Goal: Information Seeking & Learning: Learn about a topic

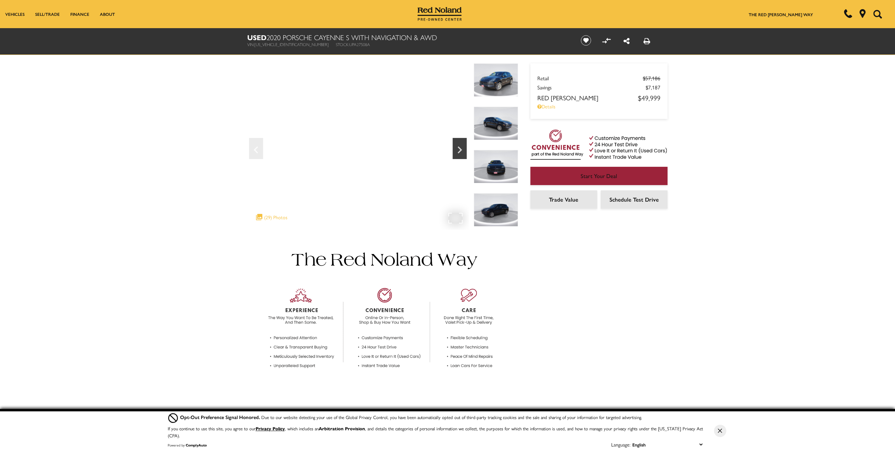
click at [273, 219] on div ".cls-1, .cls-3 { fill: #c50033; } .cls-1 { clip-rule: evenodd; } .cls-2 { clip-…" at bounding box center [271, 217] width 38 height 14
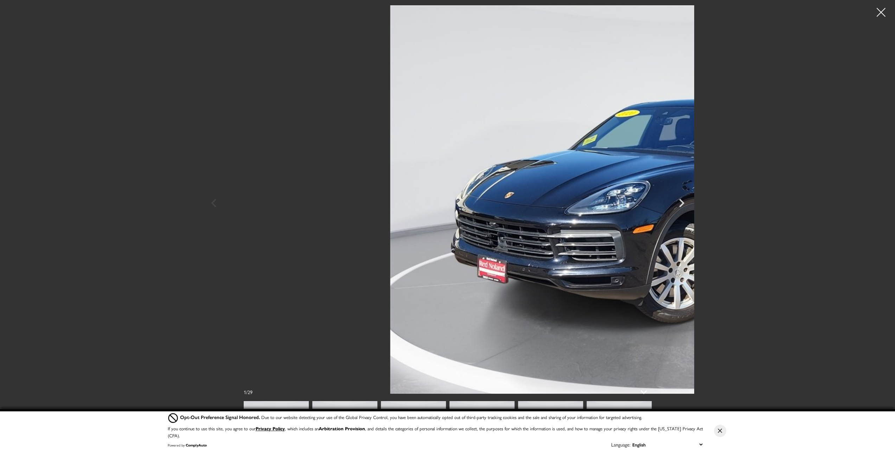
scroll to position [105, 0]
click at [636, 405] on img at bounding box center [618, 425] width 65 height 49
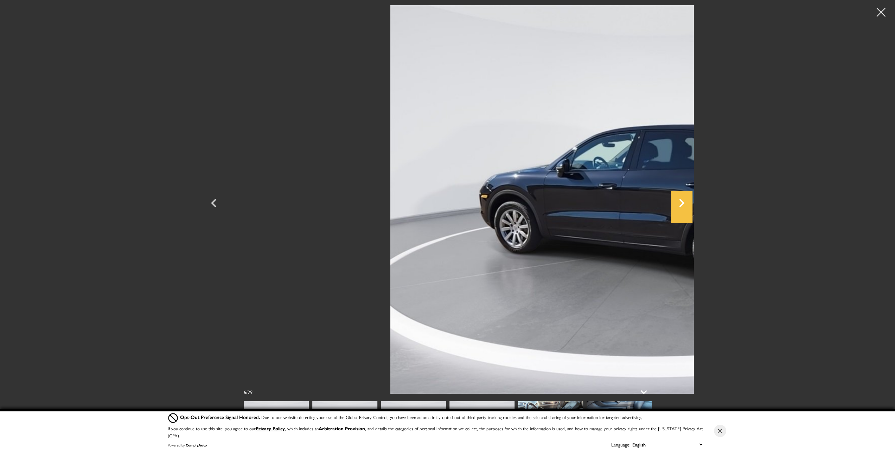
scroll to position [70, 0]
click at [692, 203] on icon "Next" at bounding box center [681, 202] width 21 height 17
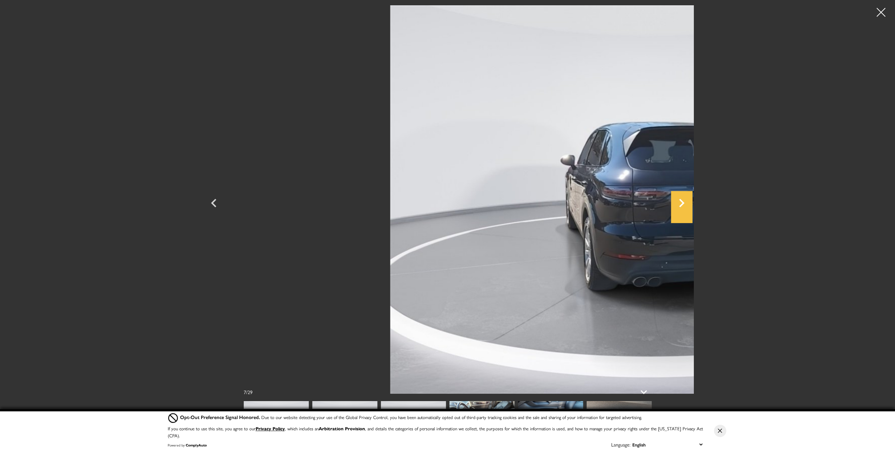
click at [684, 203] on icon "Next" at bounding box center [681, 203] width 5 height 8
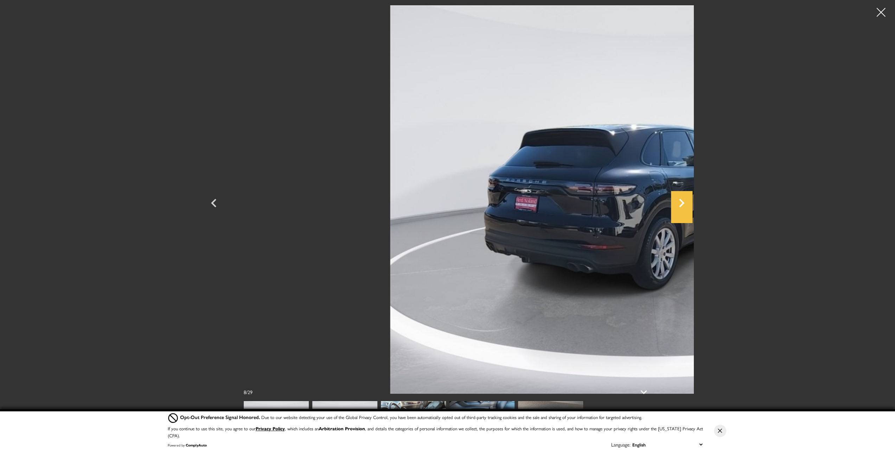
click at [684, 203] on icon "Next" at bounding box center [681, 203] width 5 height 8
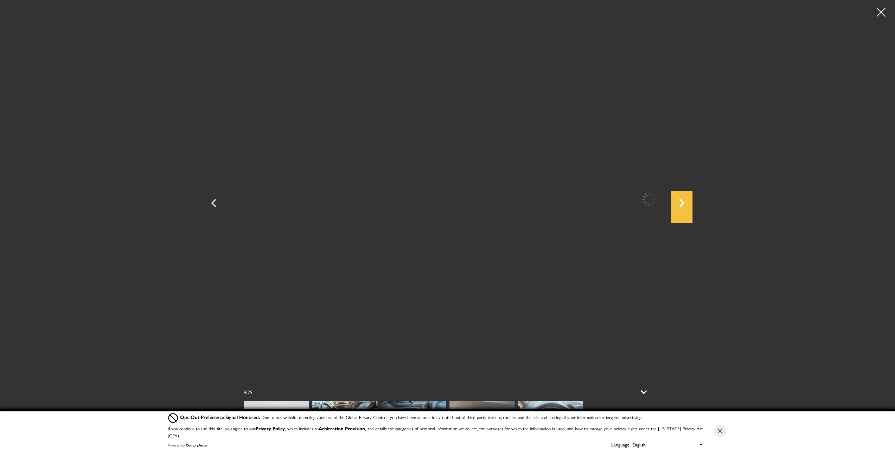
click at [684, 203] on icon "Next" at bounding box center [681, 203] width 5 height 8
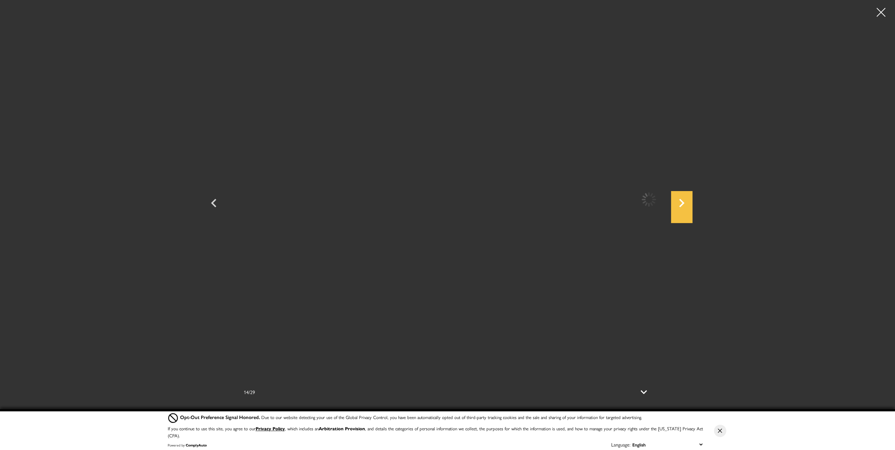
click at [684, 203] on icon "Next" at bounding box center [681, 203] width 5 height 8
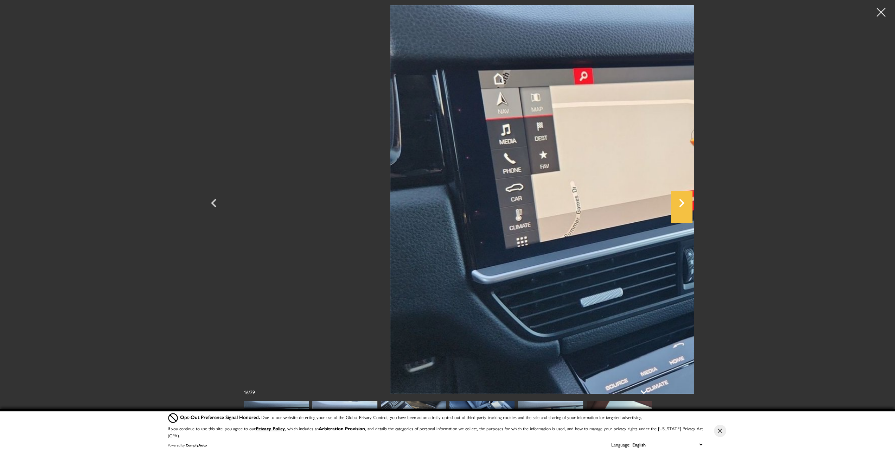
click at [684, 203] on icon "Next" at bounding box center [681, 203] width 5 height 8
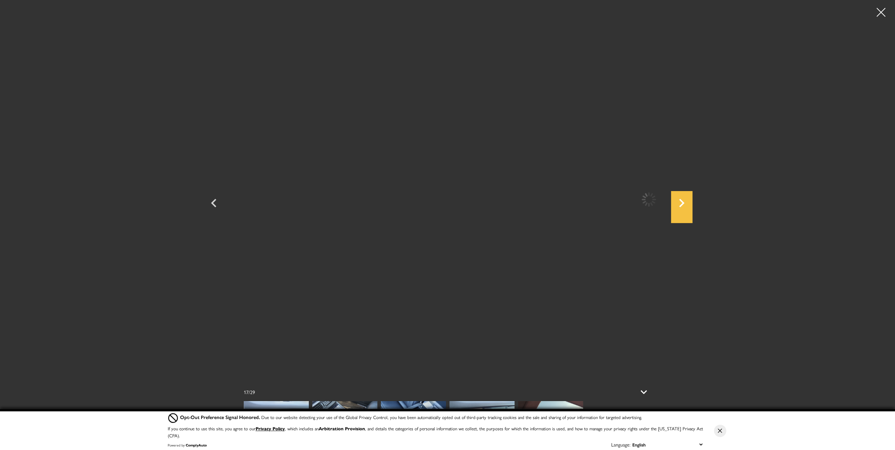
click at [684, 203] on icon "Next" at bounding box center [681, 203] width 5 height 8
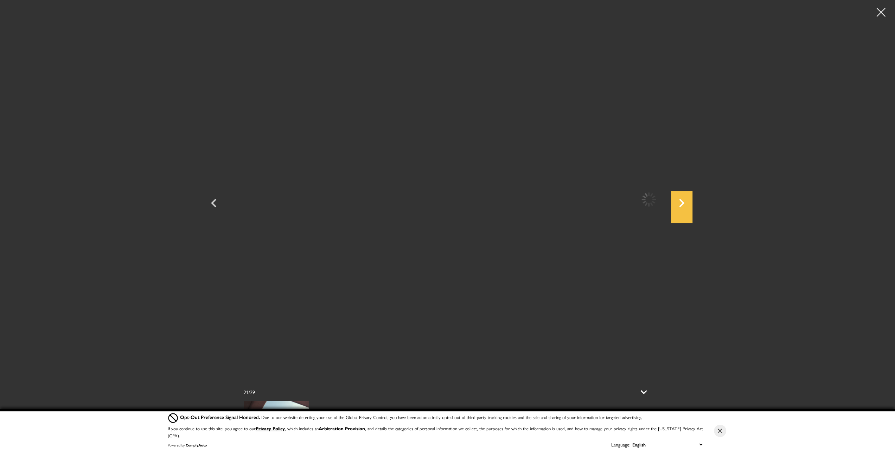
click at [684, 203] on icon "Next" at bounding box center [681, 203] width 5 height 8
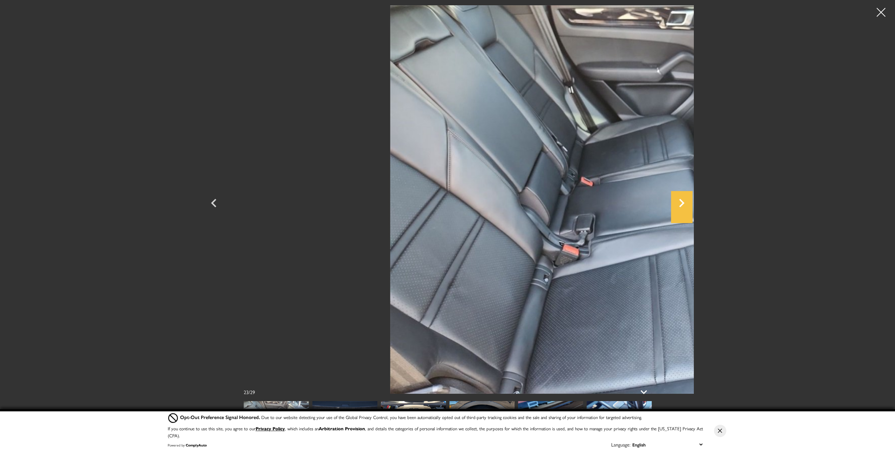
click at [684, 203] on icon "Next" at bounding box center [681, 203] width 5 height 8
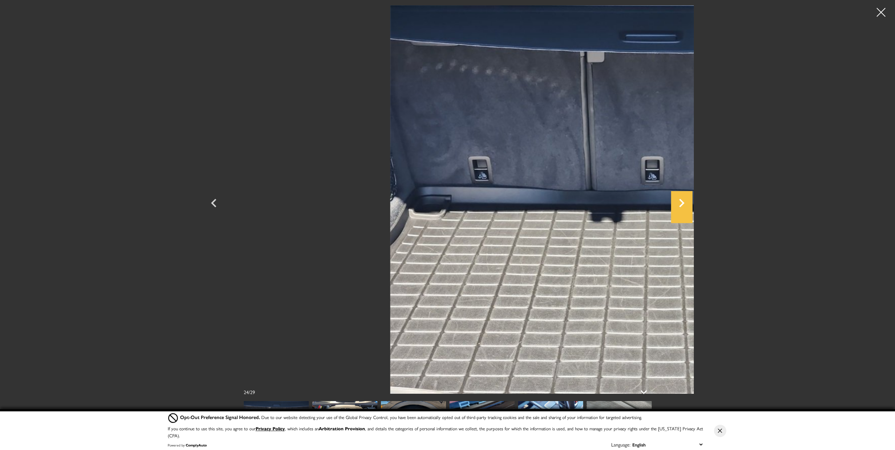
click at [684, 203] on icon "Next" at bounding box center [681, 203] width 5 height 8
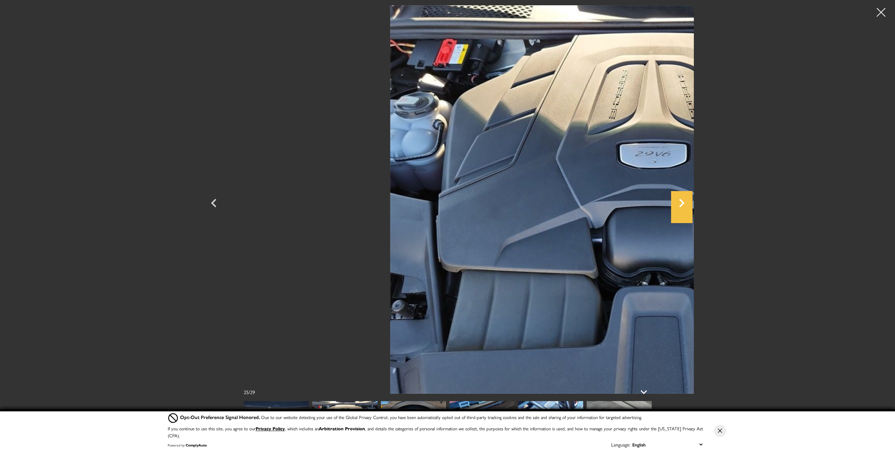
click at [684, 203] on icon "Next" at bounding box center [681, 203] width 5 height 8
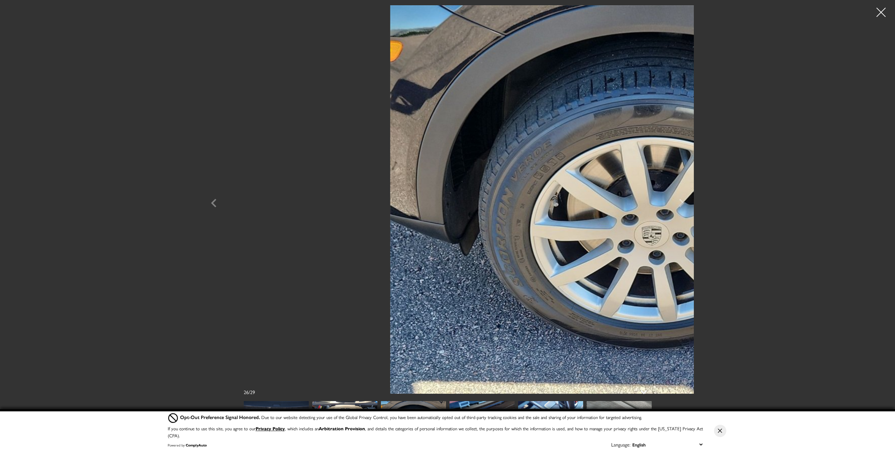
click at [882, 12] on div at bounding box center [881, 12] width 19 height 19
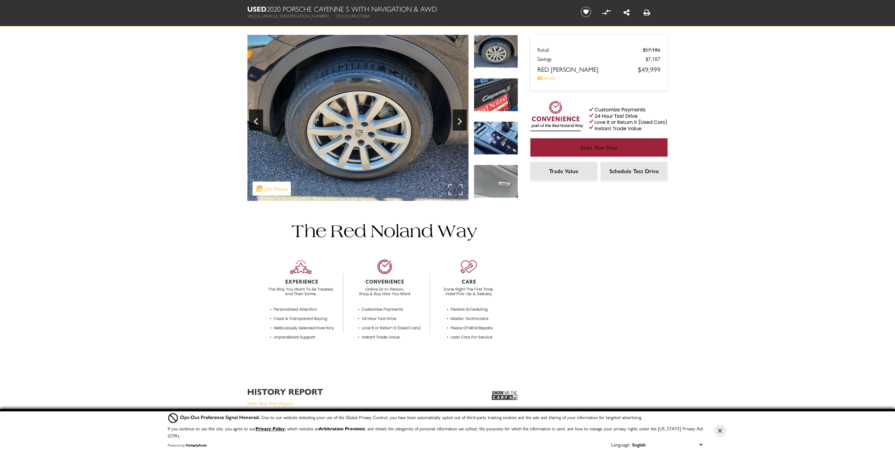
scroll to position [0, 0]
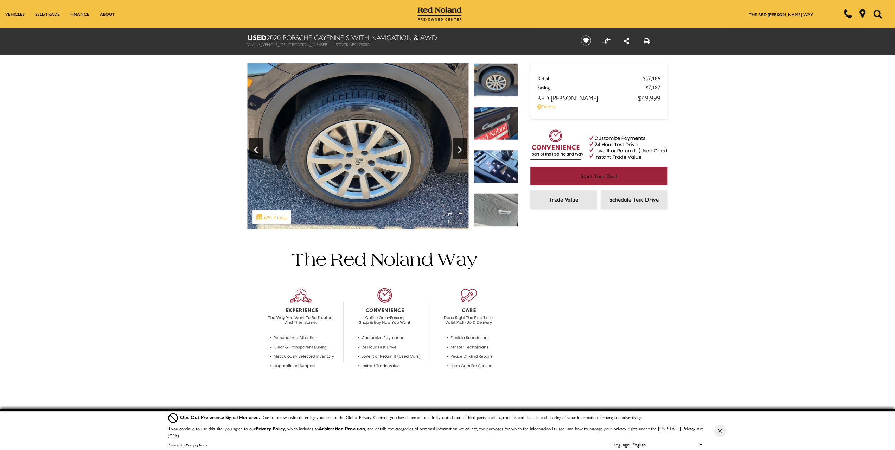
click at [279, 216] on div ".cls-1, .cls-3 { fill: #c50033; } .cls-1 { clip-rule: evenodd; } .cls-2 { clip-…" at bounding box center [271, 217] width 38 height 14
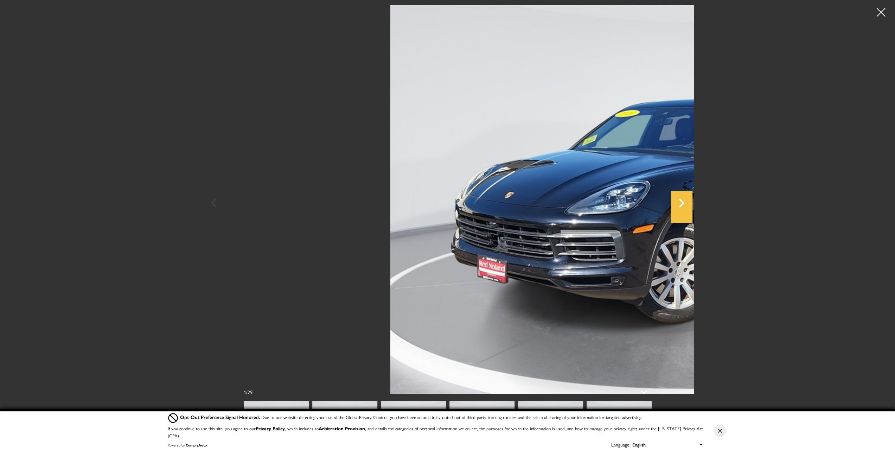
click at [692, 205] on icon "Next" at bounding box center [681, 202] width 21 height 17
click at [692, 204] on icon "Next" at bounding box center [681, 202] width 21 height 17
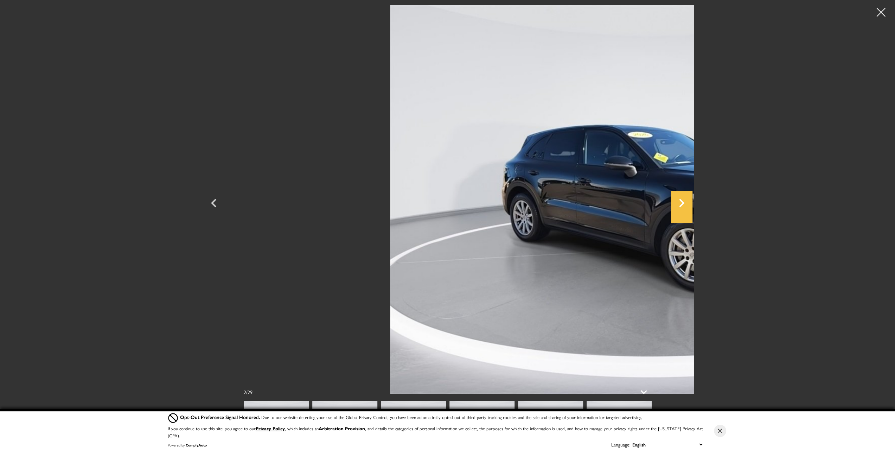
click at [692, 204] on icon "Next" at bounding box center [681, 202] width 21 height 17
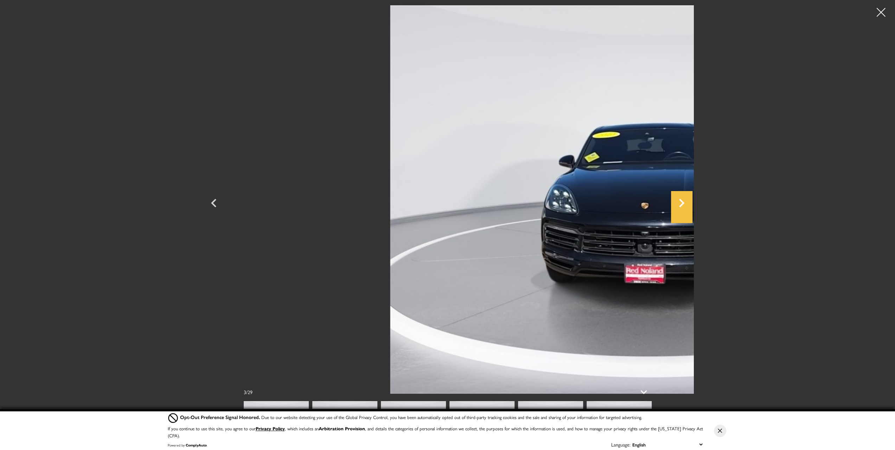
click at [692, 204] on icon "Next" at bounding box center [681, 202] width 21 height 17
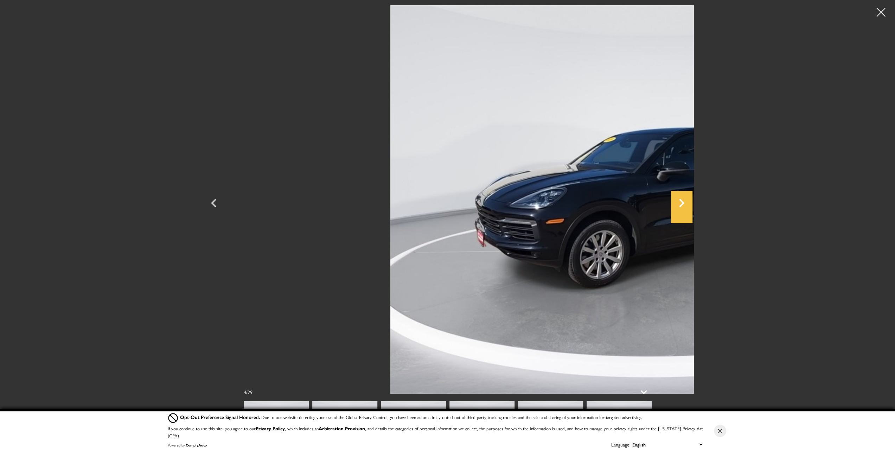
click at [684, 204] on icon "Next" at bounding box center [681, 203] width 5 height 8
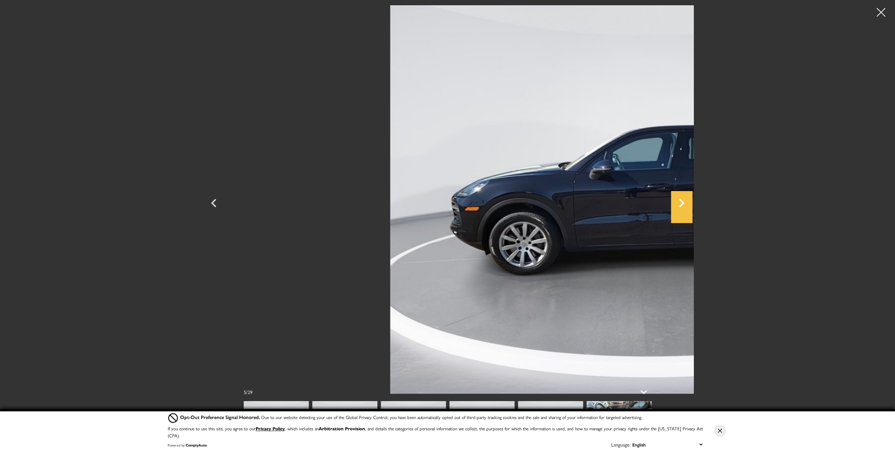
click at [684, 204] on icon "Next" at bounding box center [681, 203] width 5 height 8
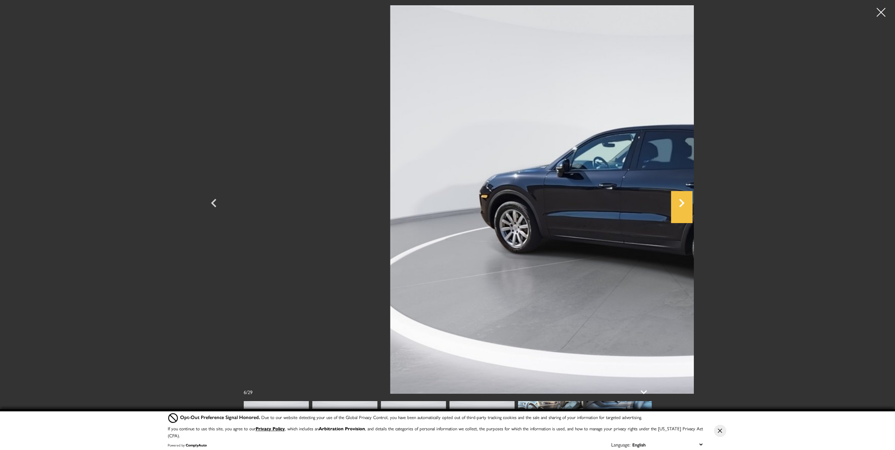
click at [684, 204] on icon "Next" at bounding box center [681, 203] width 5 height 8
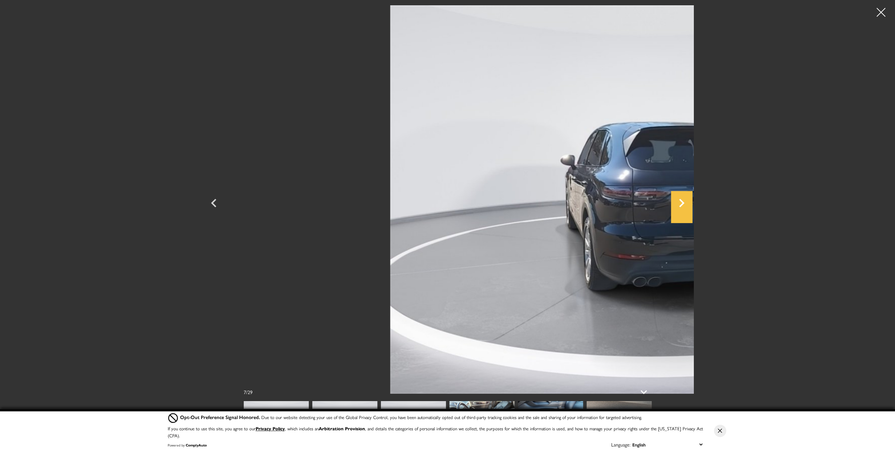
click at [684, 204] on icon "Next" at bounding box center [681, 203] width 5 height 8
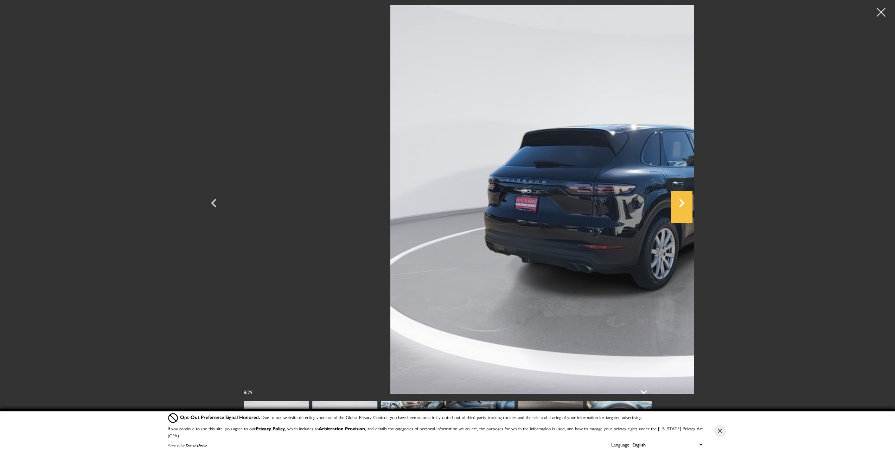
click at [684, 204] on icon "Next" at bounding box center [681, 203] width 5 height 8
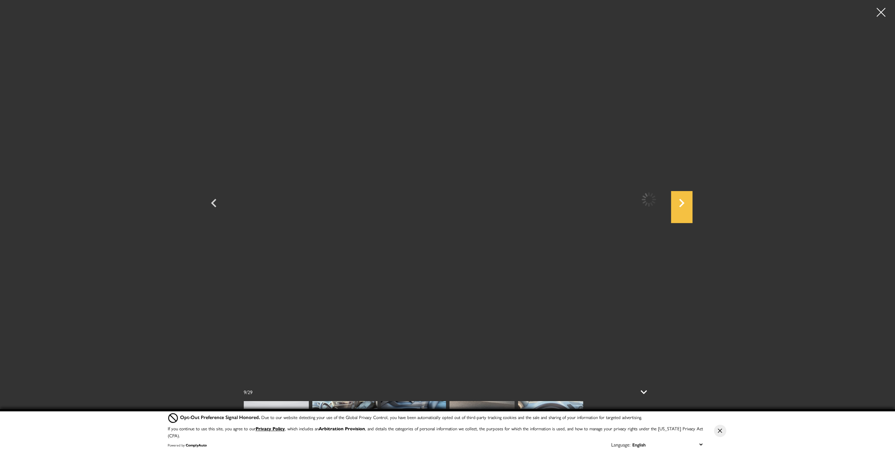
click at [684, 204] on icon "Next" at bounding box center [681, 203] width 5 height 8
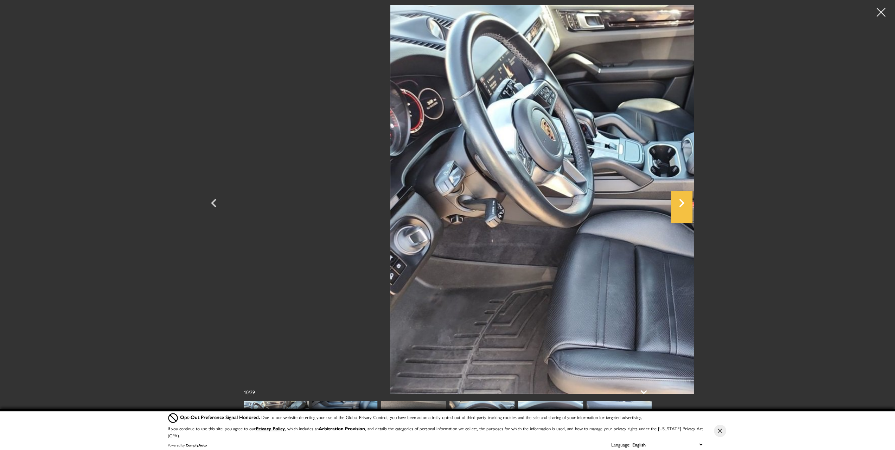
click at [684, 204] on icon "Next" at bounding box center [681, 203] width 5 height 8
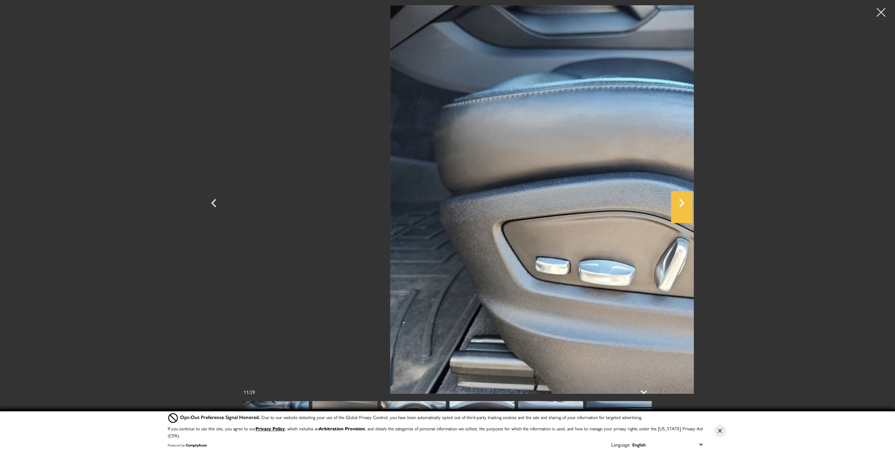
click at [684, 204] on icon "Next" at bounding box center [681, 203] width 5 height 8
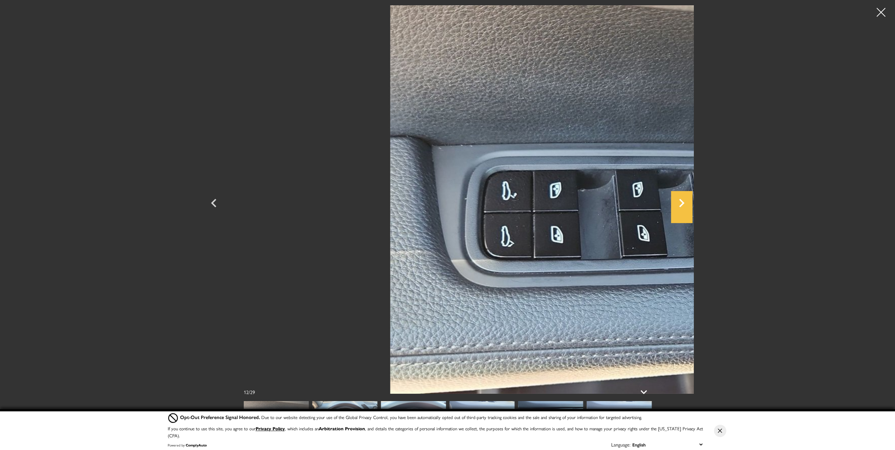
click at [684, 204] on icon "Next" at bounding box center [681, 203] width 5 height 8
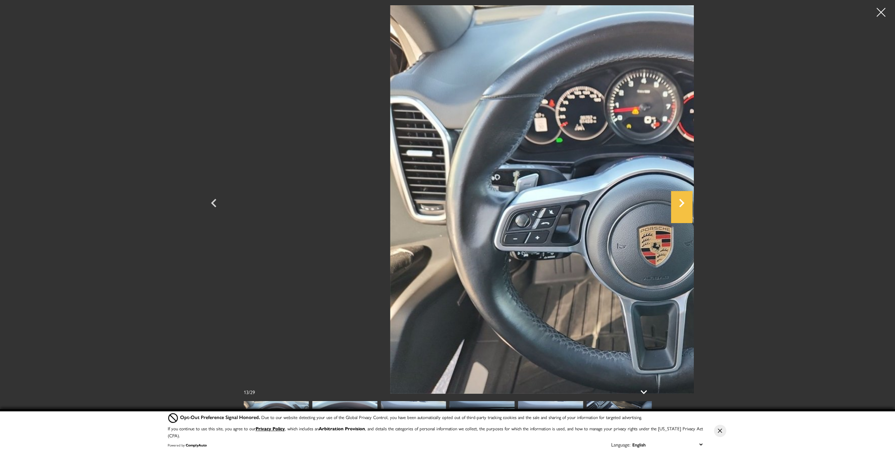
click at [684, 204] on icon "Next" at bounding box center [681, 203] width 5 height 8
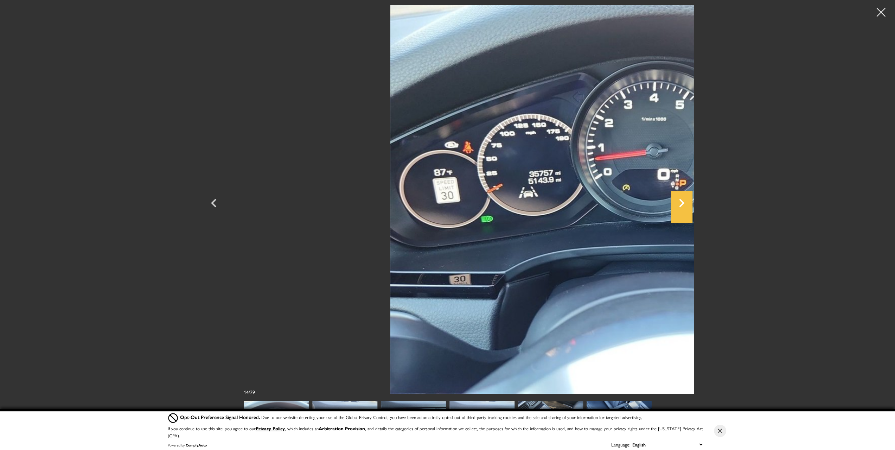
click at [684, 204] on icon "Next" at bounding box center [681, 203] width 5 height 8
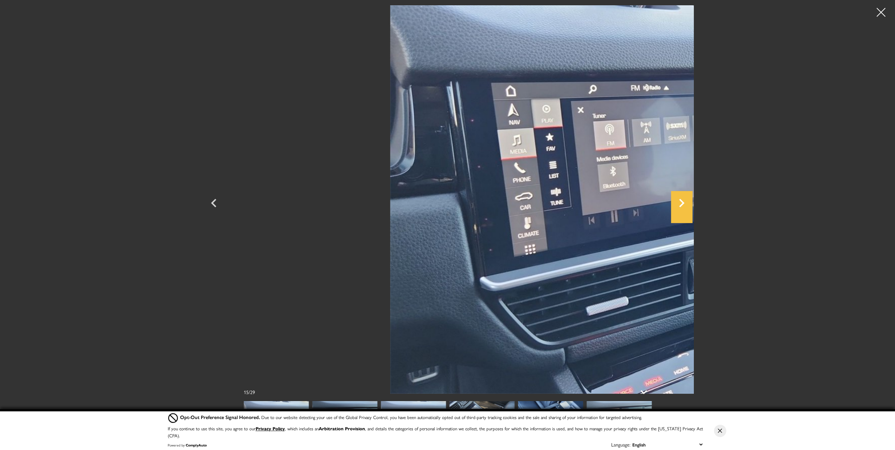
click at [684, 204] on icon "Next" at bounding box center [681, 203] width 5 height 8
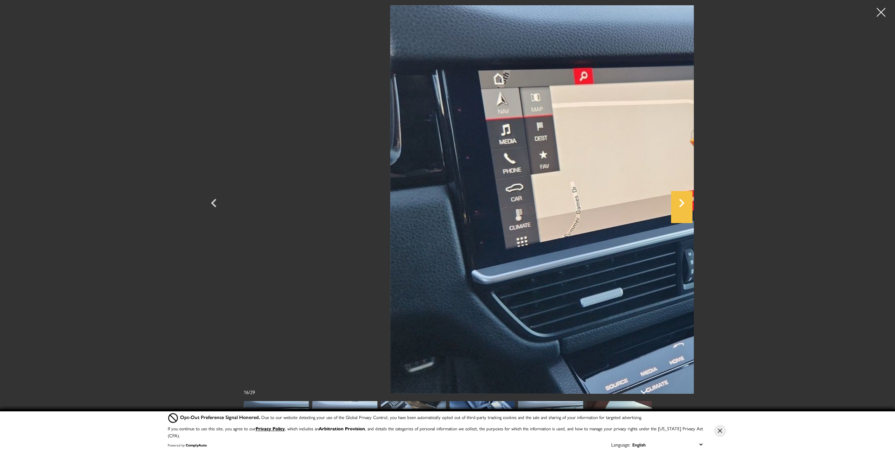
click at [684, 204] on icon "Next" at bounding box center [681, 203] width 5 height 8
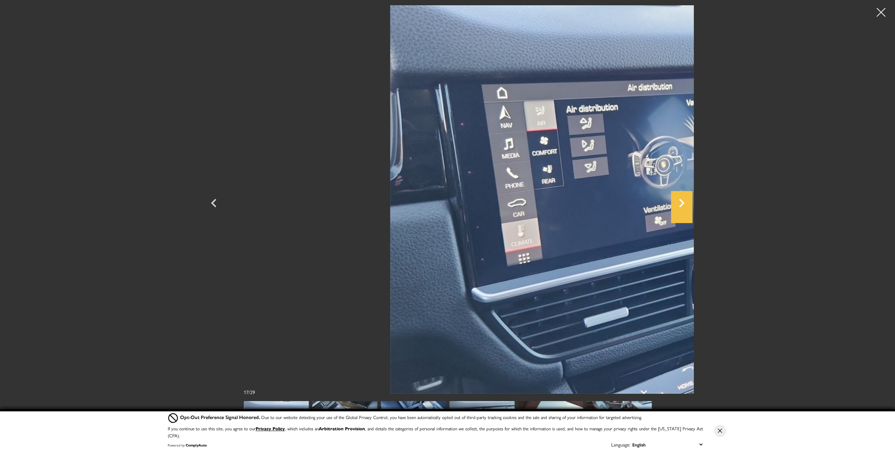
click at [684, 204] on icon "Next" at bounding box center [681, 203] width 5 height 8
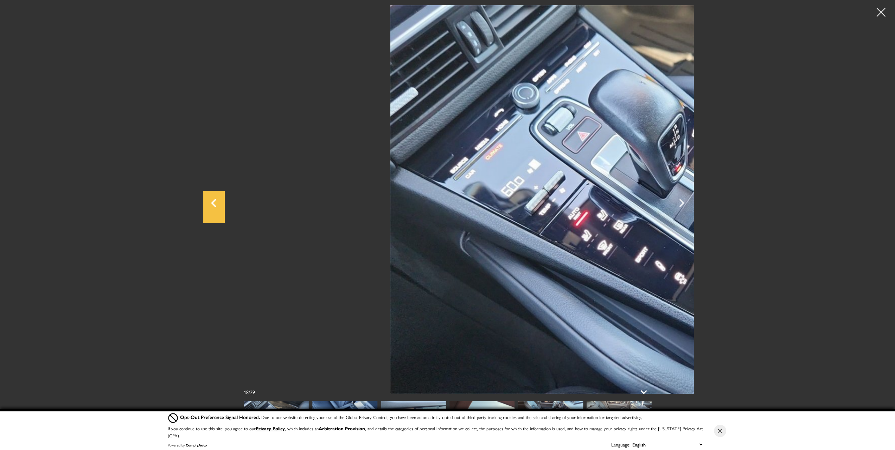
click at [203, 203] on icon "Previous" at bounding box center [213, 202] width 21 height 17
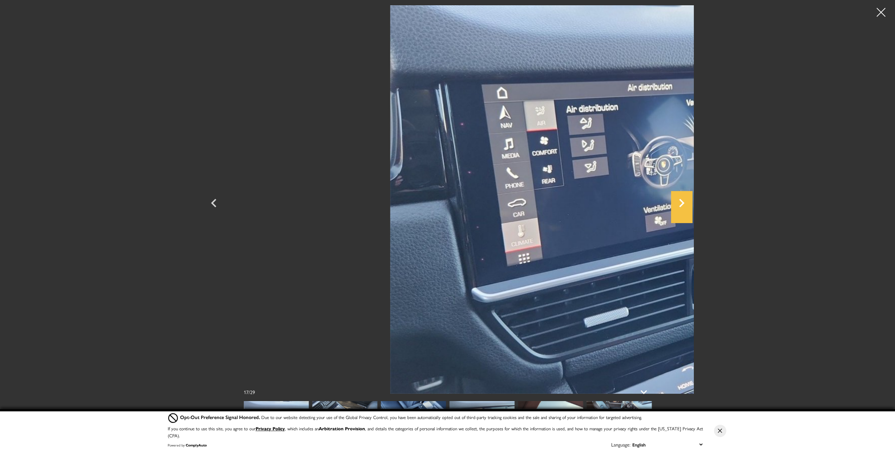
click at [684, 204] on icon "Next" at bounding box center [681, 203] width 5 height 8
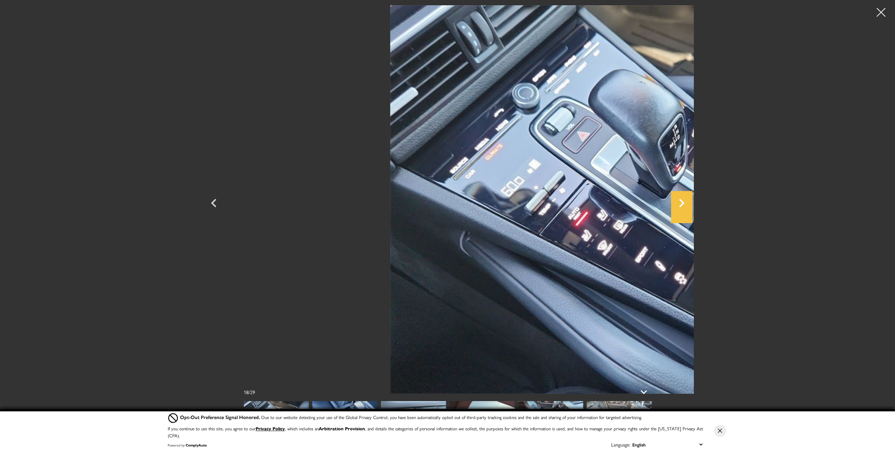
click at [684, 204] on icon "Next" at bounding box center [681, 203] width 5 height 8
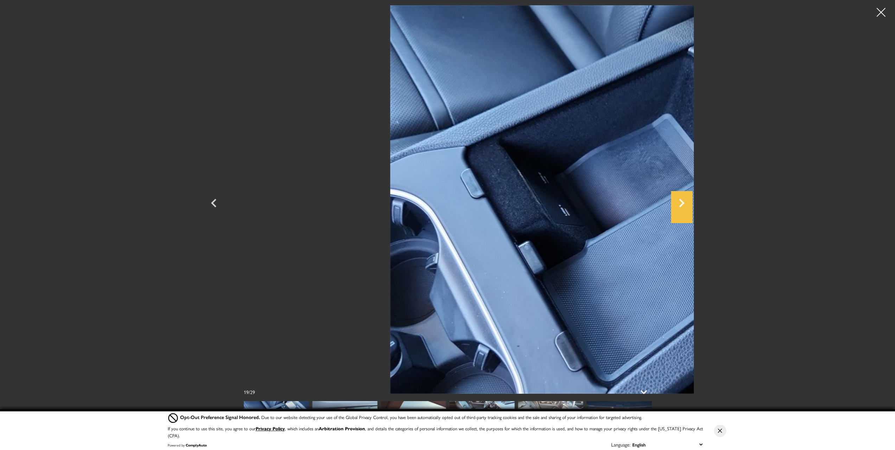
click at [684, 204] on icon "Next" at bounding box center [681, 203] width 5 height 8
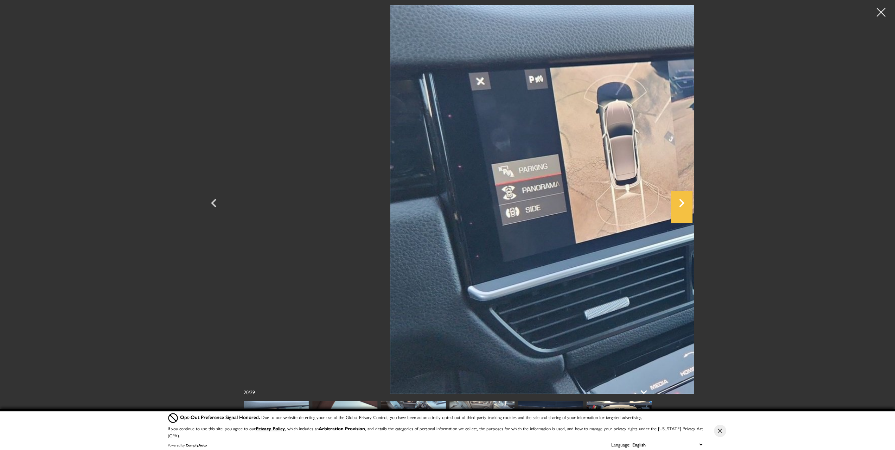
click at [684, 204] on icon "Next" at bounding box center [681, 203] width 5 height 8
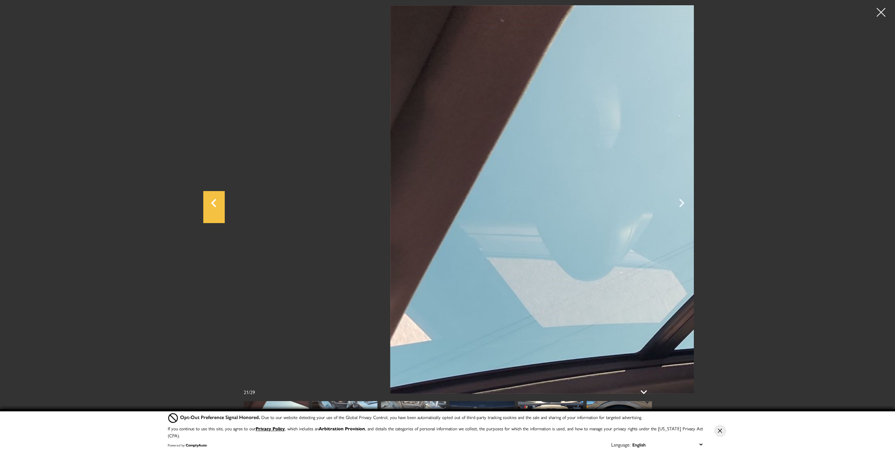
click at [211, 205] on icon "Previous" at bounding box center [213, 203] width 5 height 8
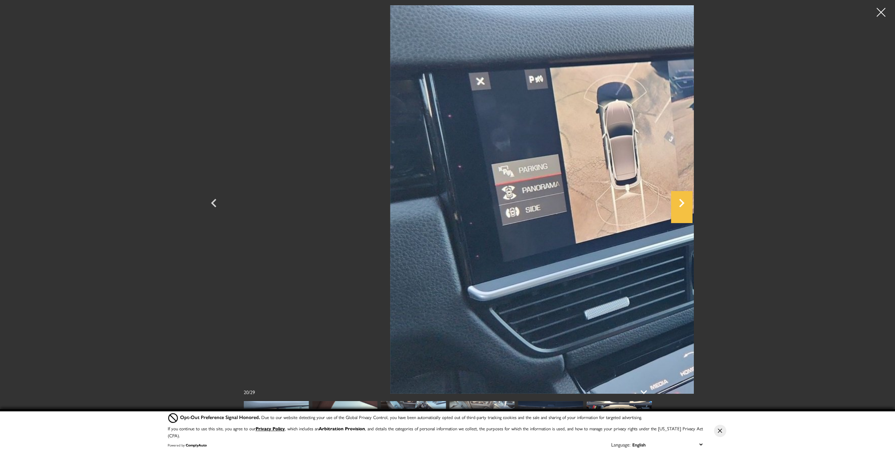
click at [684, 205] on icon "Next" at bounding box center [681, 203] width 5 height 8
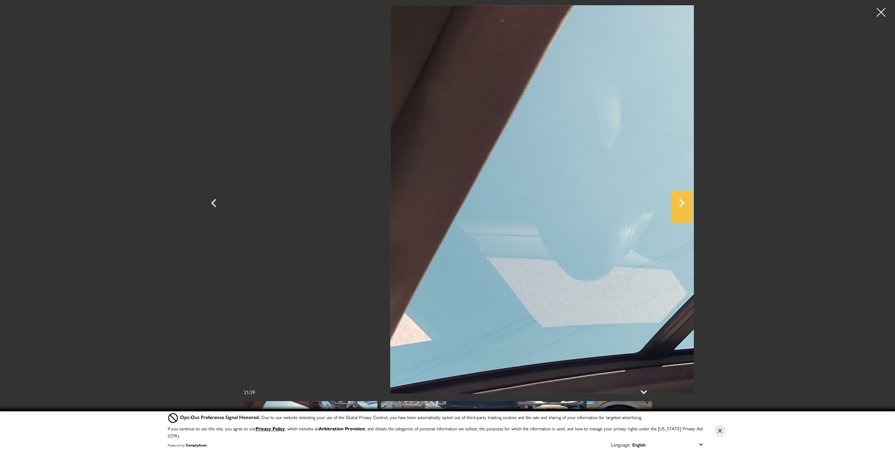
click at [692, 204] on icon "Next" at bounding box center [681, 202] width 21 height 17
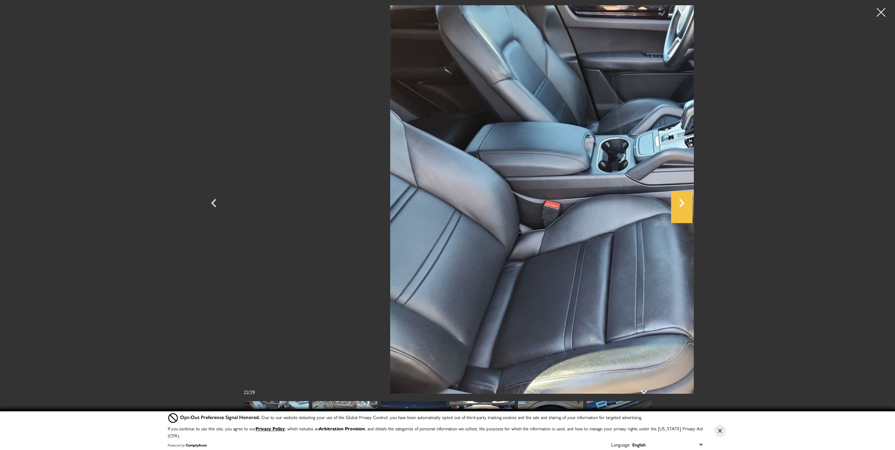
click at [692, 204] on icon "Next" at bounding box center [681, 202] width 21 height 17
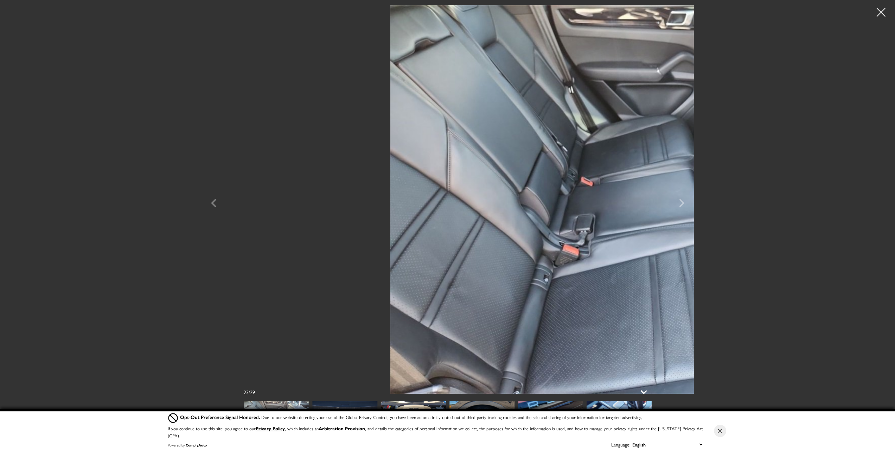
click at [882, 11] on div at bounding box center [881, 13] width 18 height 18
